Goal: Task Accomplishment & Management: Complete application form

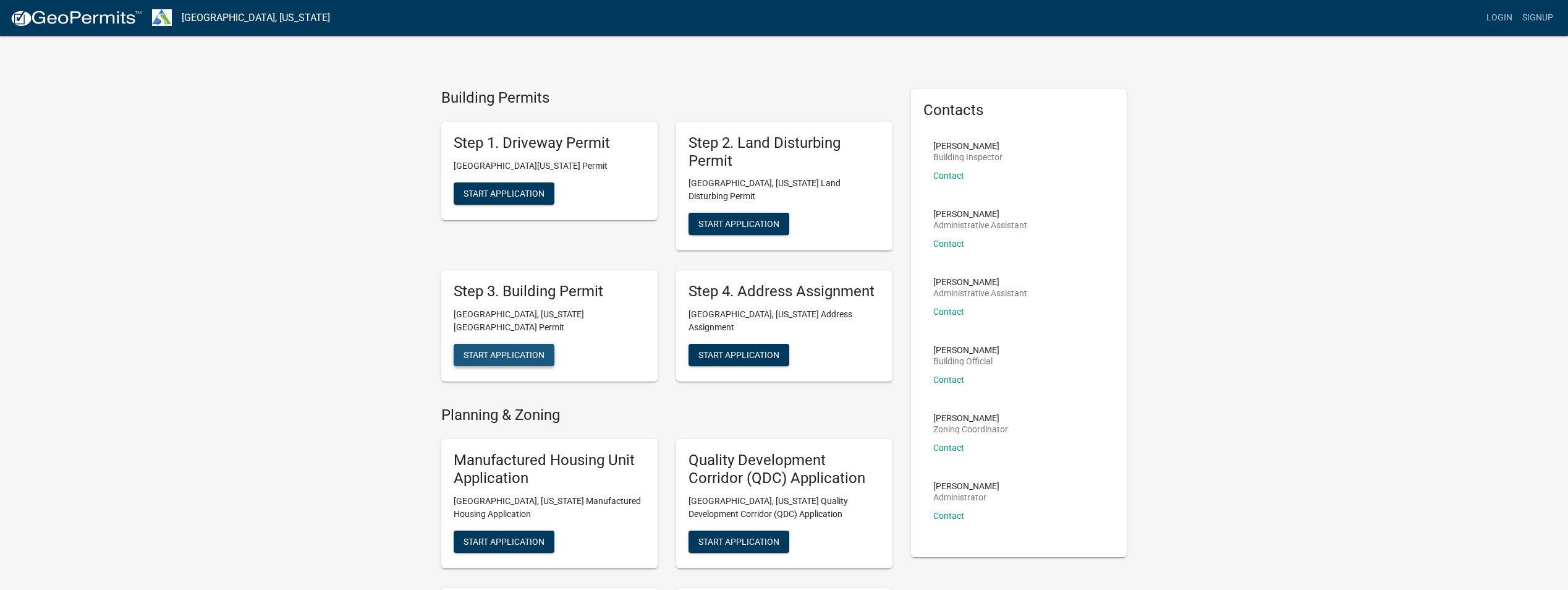
click at [510, 350] on span "Start Application" at bounding box center [504, 355] width 81 height 10
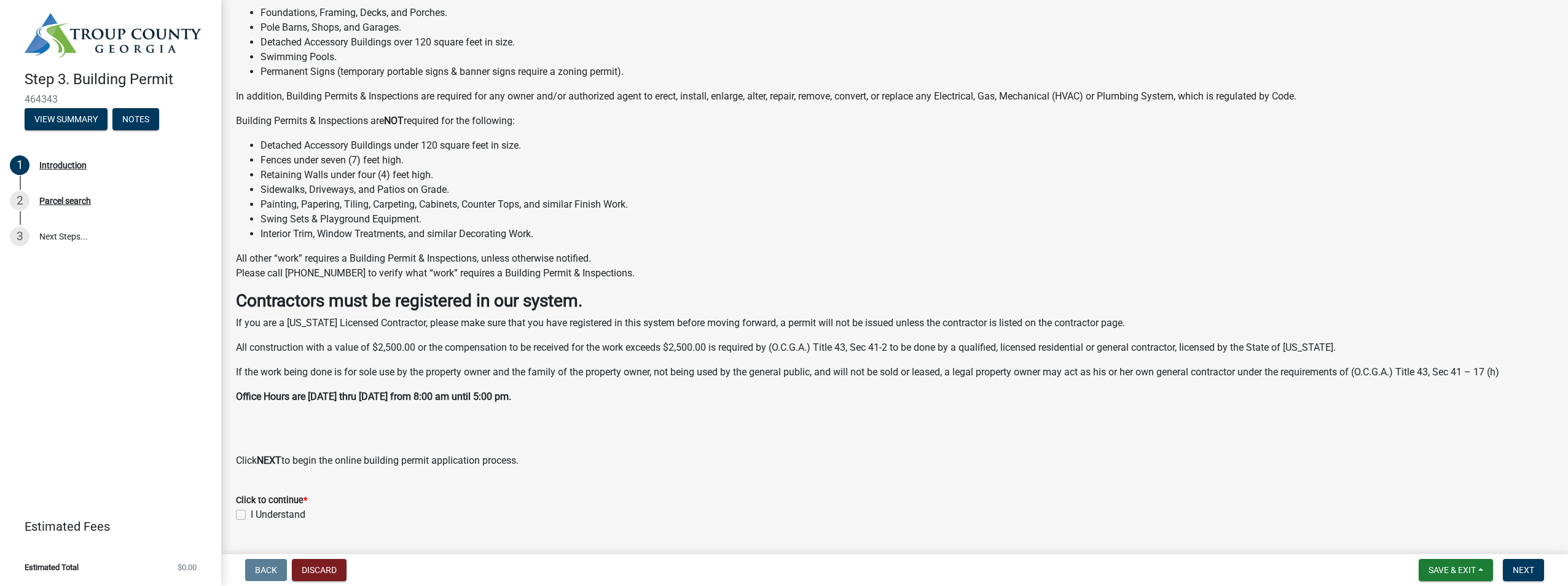
scroll to position [142, 0]
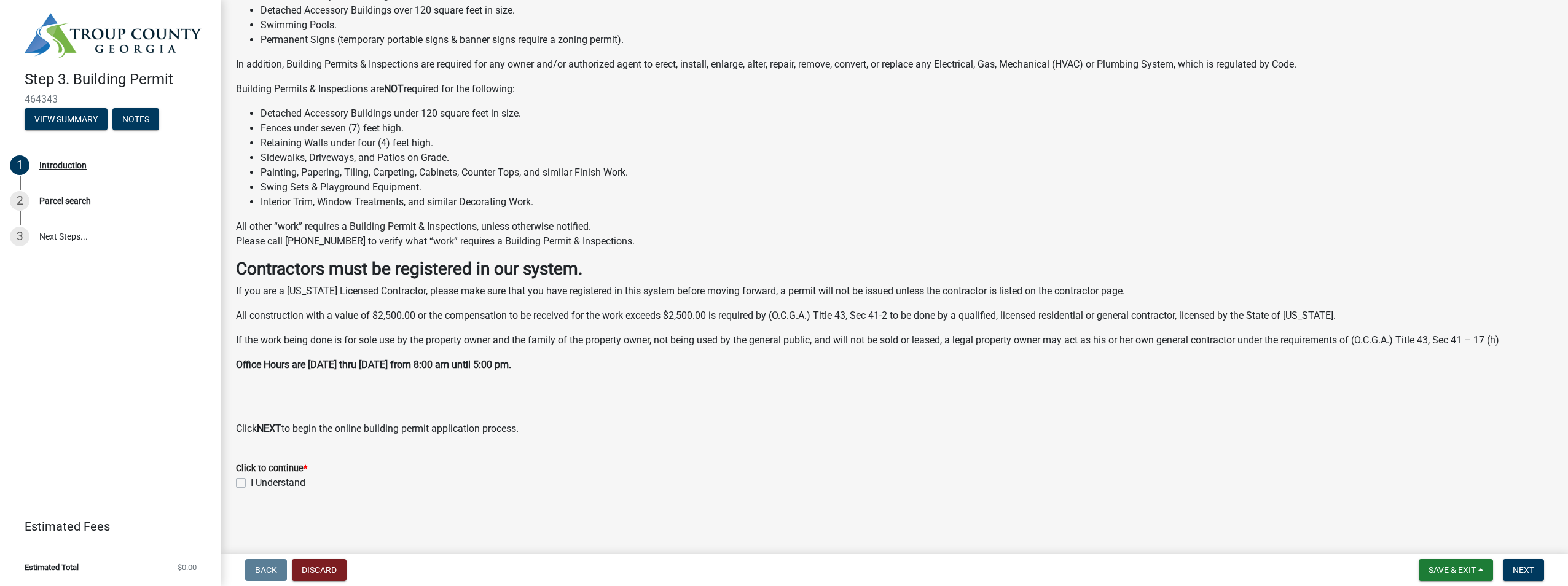
click at [251, 485] on label "I Understand" at bounding box center [278, 482] width 55 height 15
click at [251, 483] on input "I Understand" at bounding box center [255, 479] width 8 height 8
checkbox input "true"
click at [53, 236] on link "3 Next Steps..." at bounding box center [110, 236] width 221 height 36
click at [1521, 567] on span "Next" at bounding box center [1523, 570] width 22 height 9
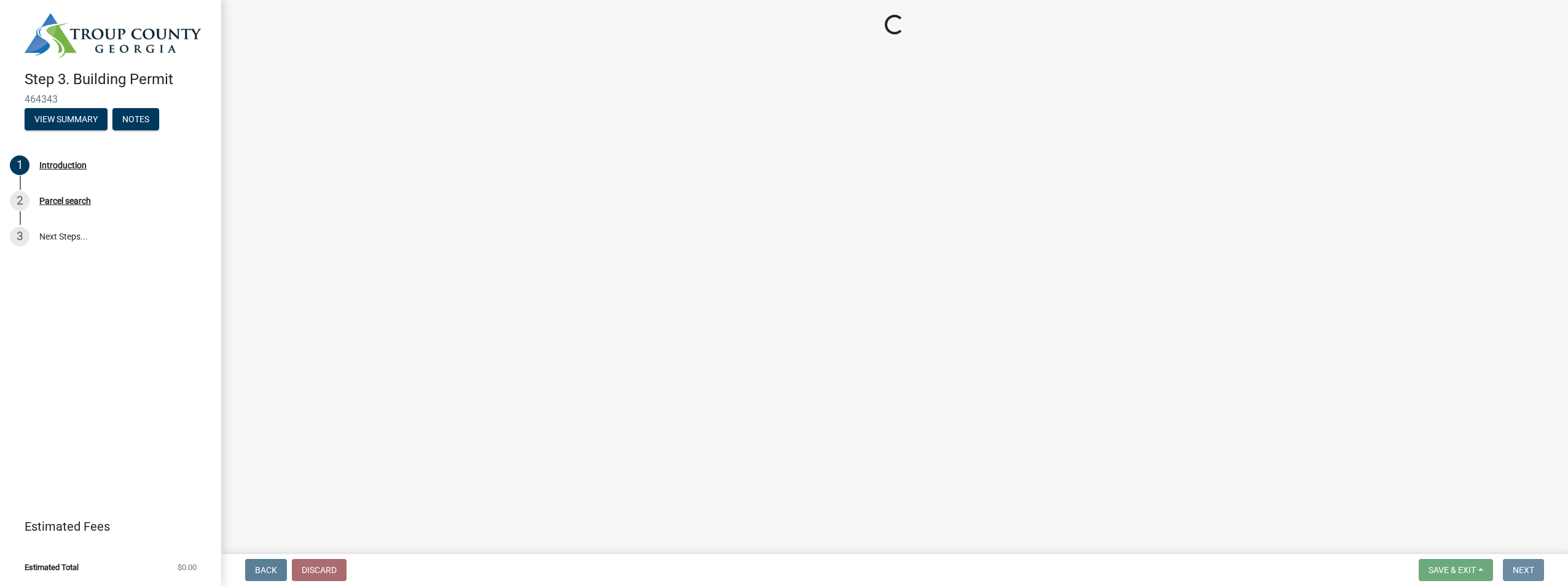
scroll to position [0, 0]
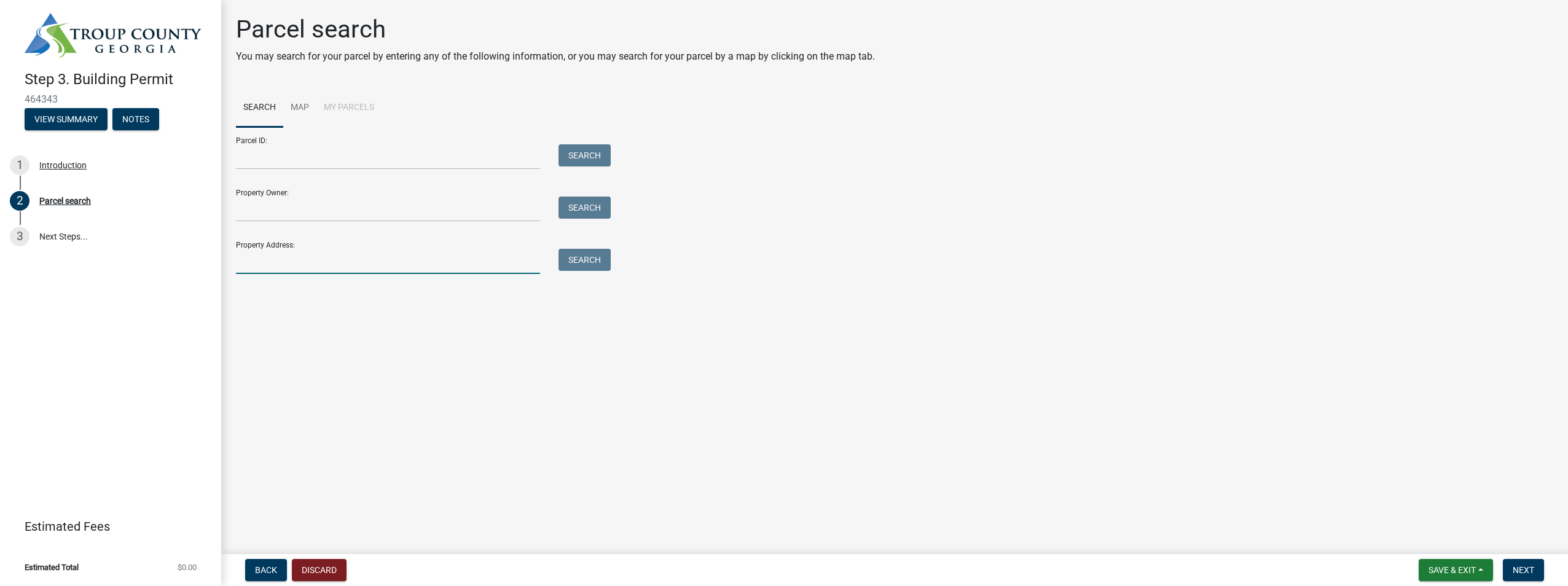
click at [248, 263] on input "Property Address:" at bounding box center [388, 261] width 304 height 26
type input "[STREET_ADDRESS][PERSON_NAME]"
type input "[PERSON_NAME] [PERSON_NAME]"
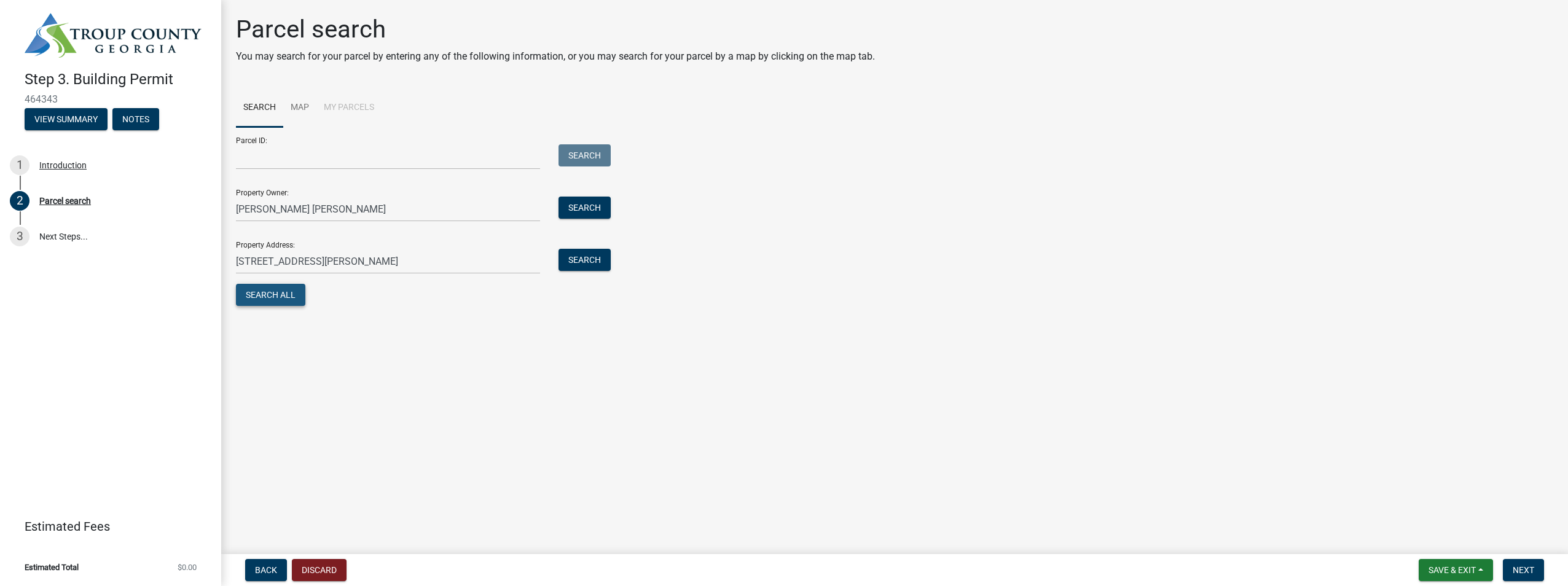
click at [280, 292] on button "Search All" at bounding box center [270, 294] width 69 height 22
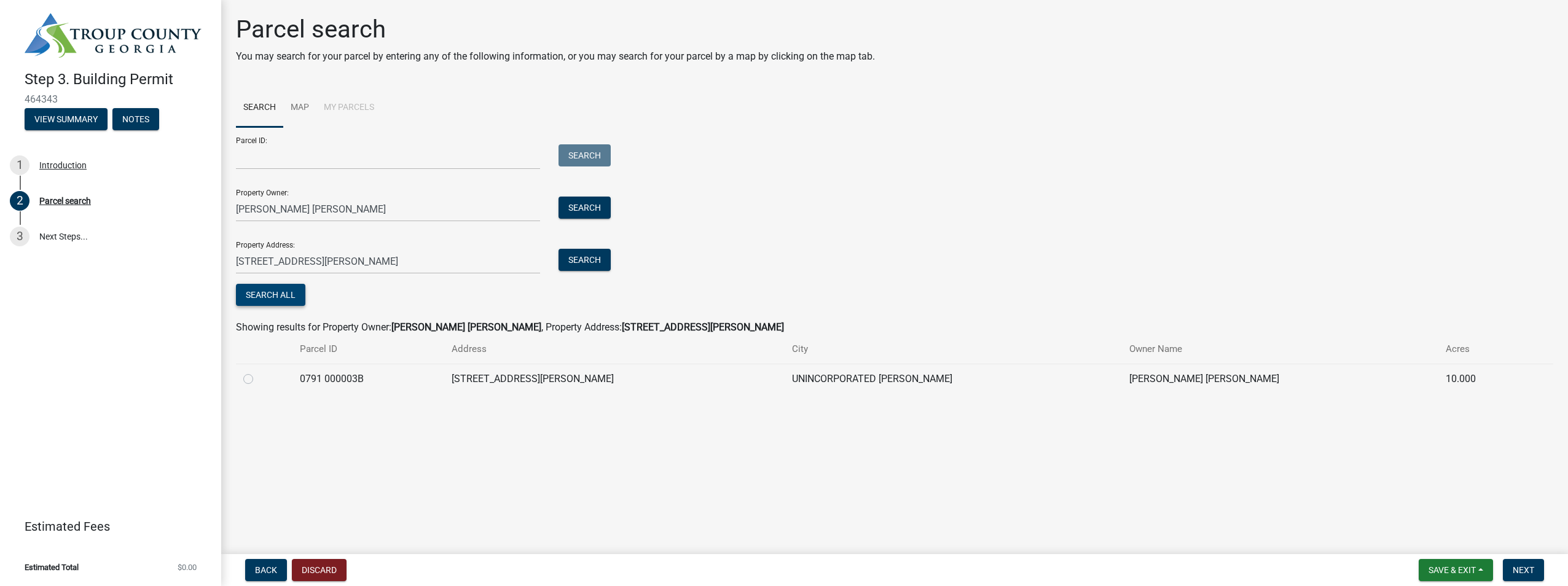
click at [275, 293] on button "Search All" at bounding box center [270, 294] width 69 height 22
click at [56, 230] on link "3 Next Steps..." at bounding box center [110, 236] width 221 height 36
click at [250, 384] on div at bounding box center [264, 379] width 42 height 15
click at [1524, 565] on span "Next" at bounding box center [1523, 570] width 22 height 9
drag, startPoint x: 245, startPoint y: 377, endPoint x: 446, endPoint y: 434, distance: 208.9
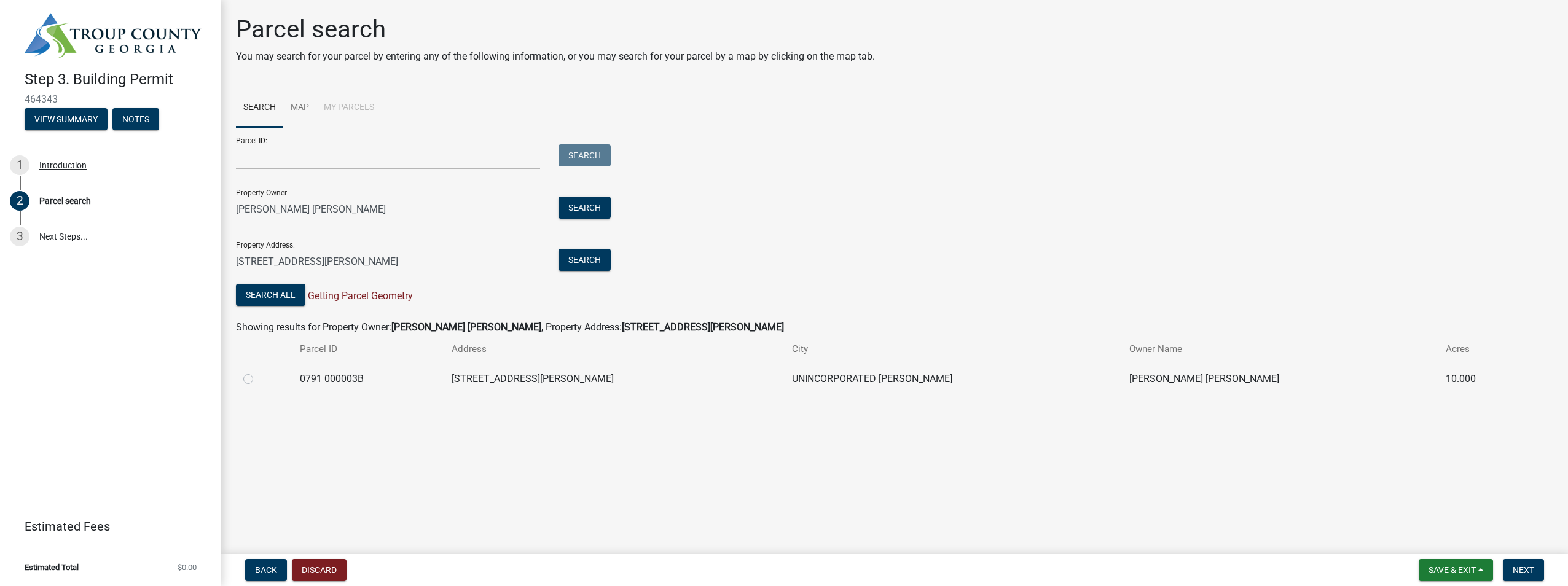
click at [258, 371] on label at bounding box center [258, 371] width 0 height 0
click at [258, 379] on 000003B "radio" at bounding box center [262, 375] width 8 height 8
radio 000003B "true"
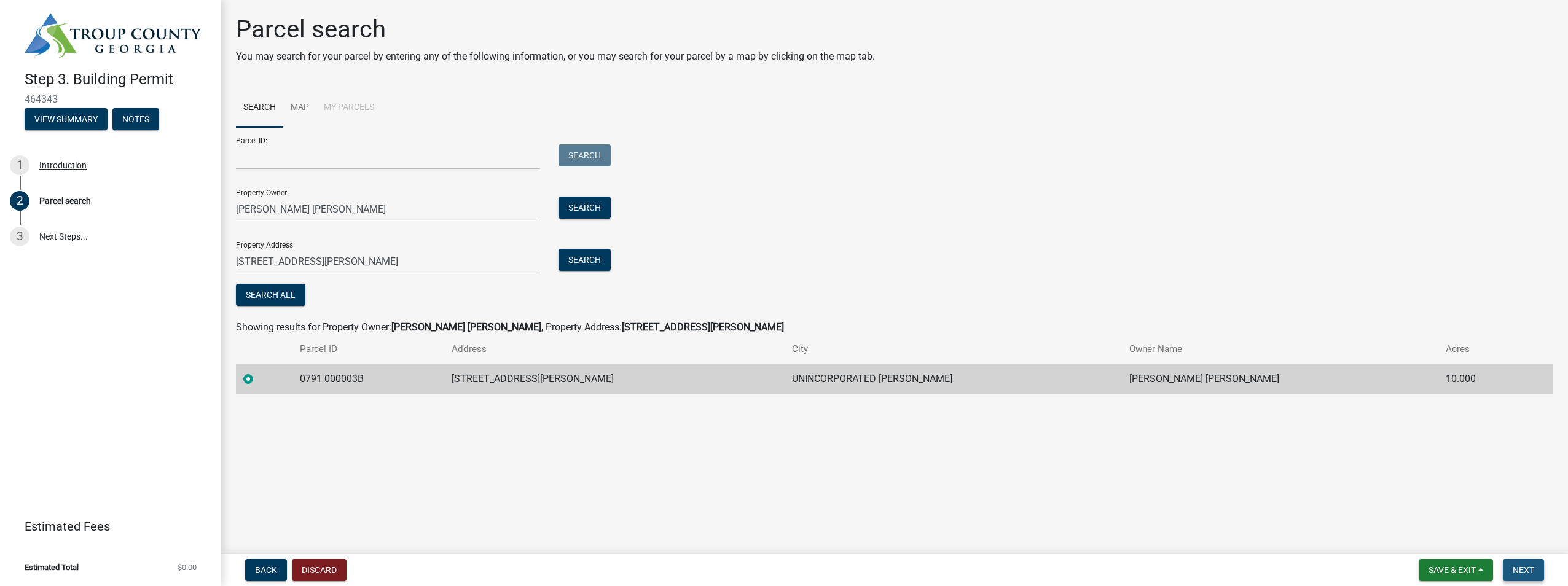
click at [1523, 563] on button "Next" at bounding box center [1523, 569] width 41 height 22
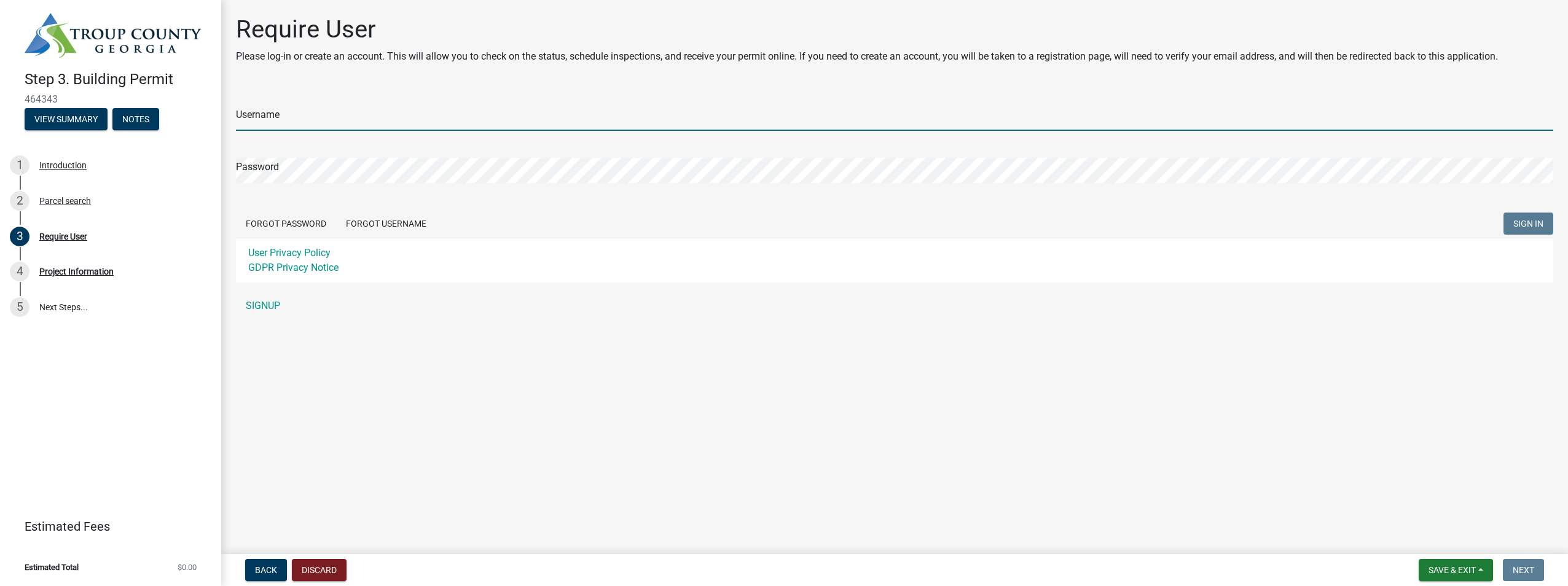
type input "[EMAIL_ADDRESS][DOMAIN_NAME]"
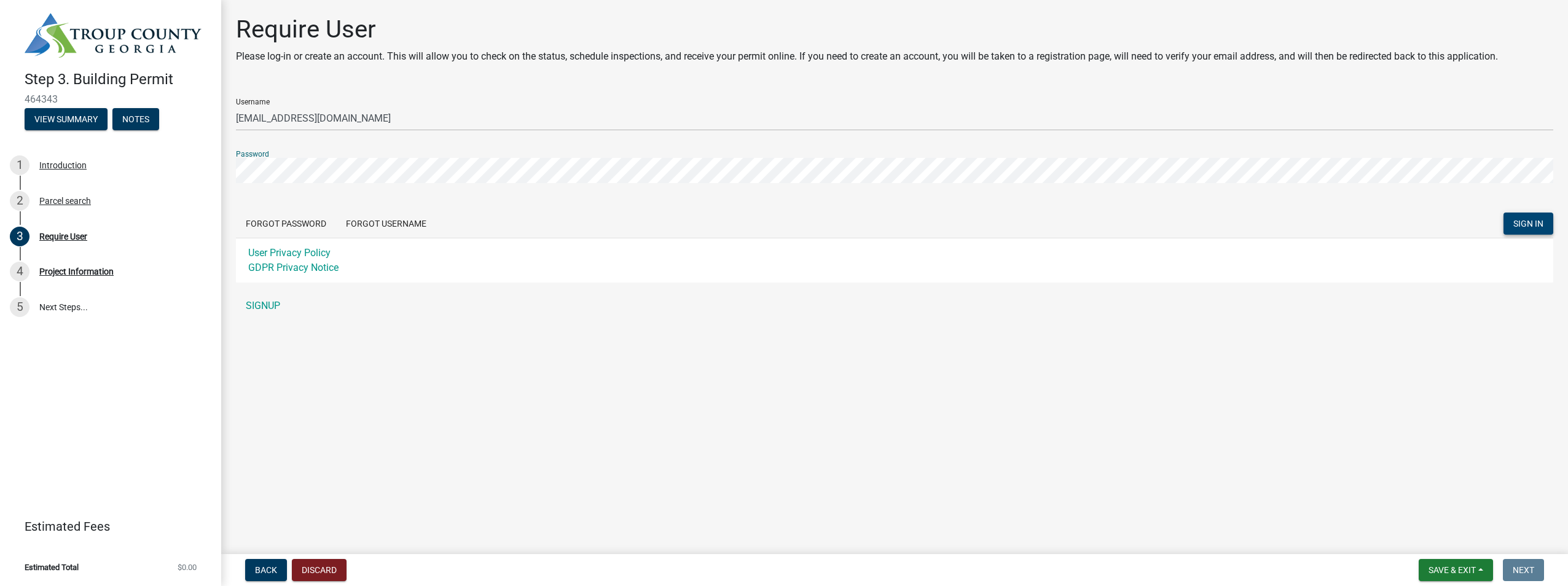
click at [1520, 217] on button "SIGN IN" at bounding box center [1528, 223] width 49 height 22
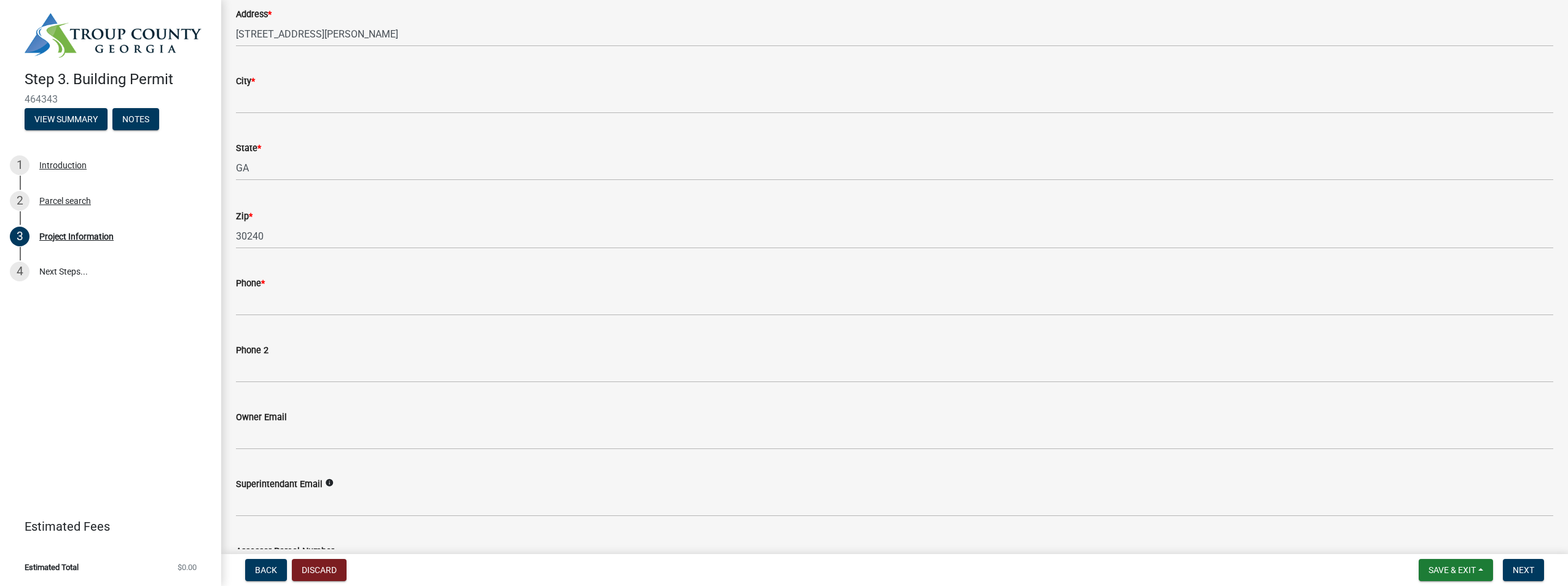
scroll to position [246, 0]
click at [1527, 569] on span "Next" at bounding box center [1523, 570] width 22 height 9
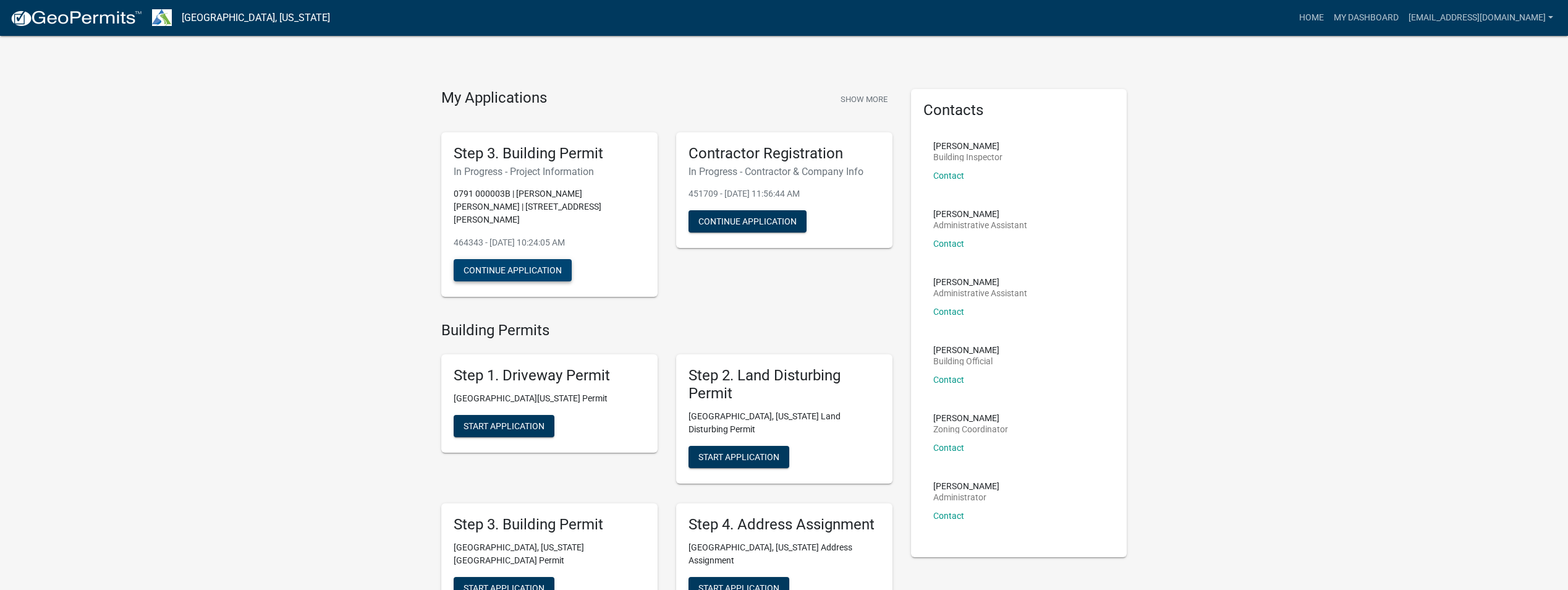
click at [512, 259] on button "Continue Application" at bounding box center [513, 270] width 119 height 22
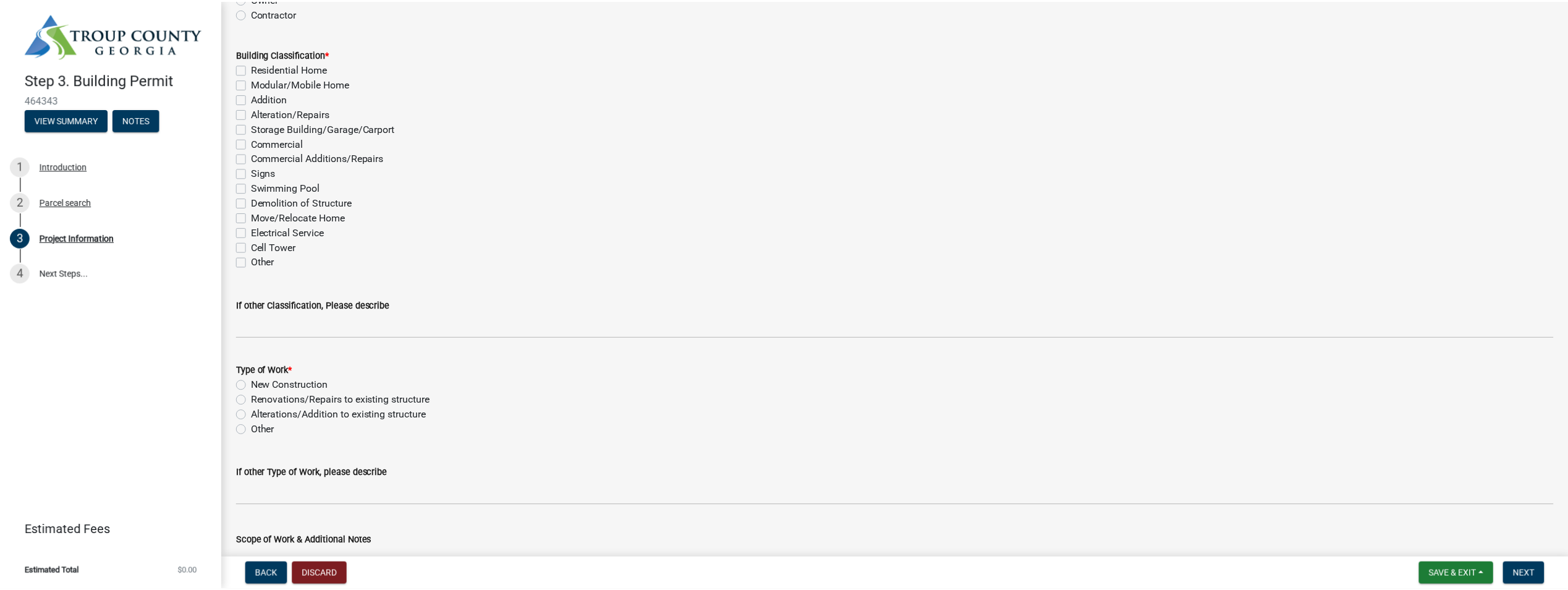
scroll to position [881, 0]
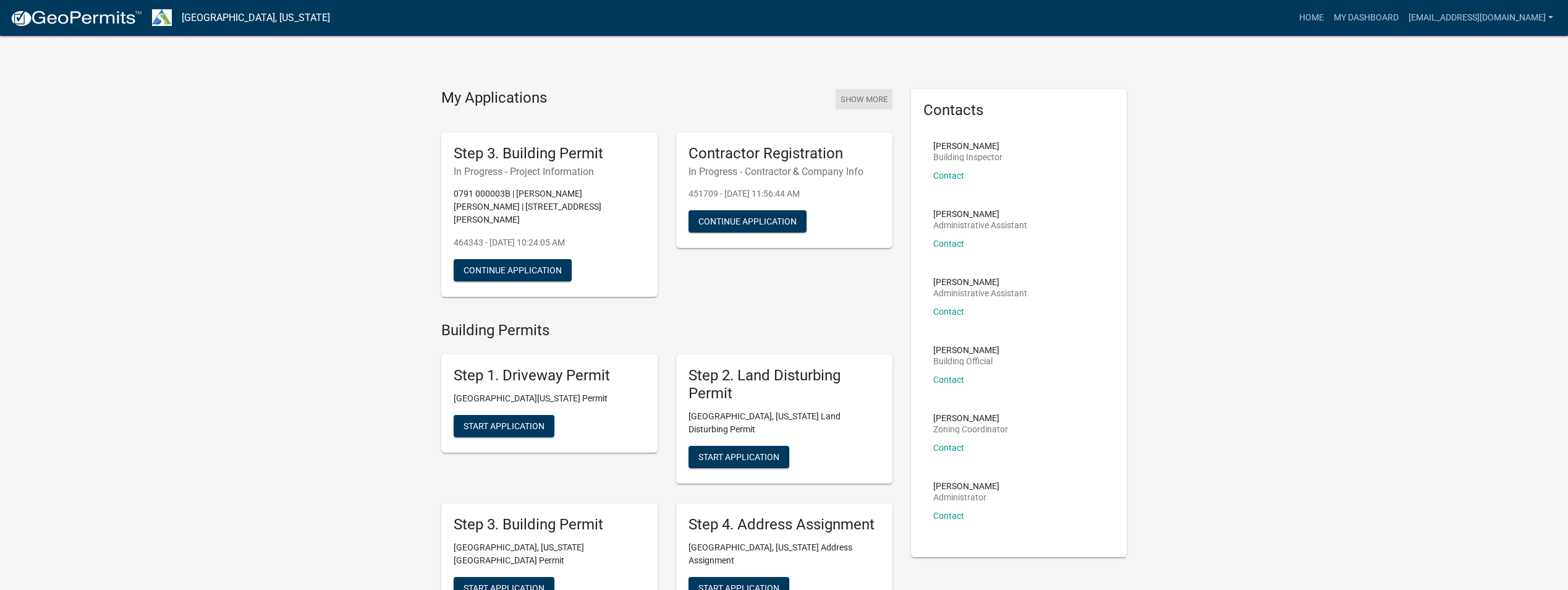
click at [866, 94] on button "Show More" at bounding box center [863, 98] width 56 height 20
